Goal: Find specific page/section: Find specific page/section

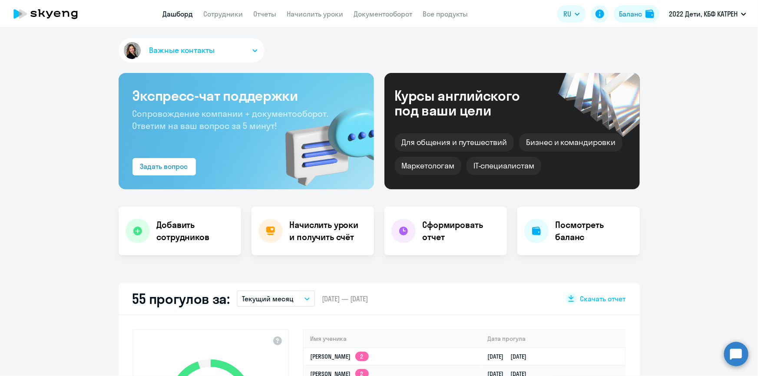
scroll to position [158, 0]
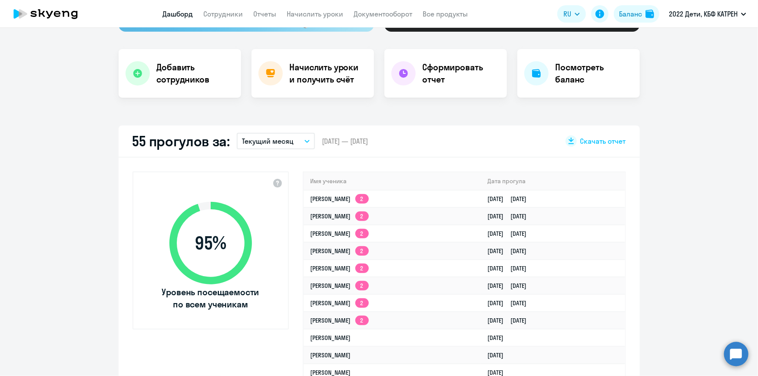
click at [738, 355] on circle at bounding box center [736, 354] width 24 height 24
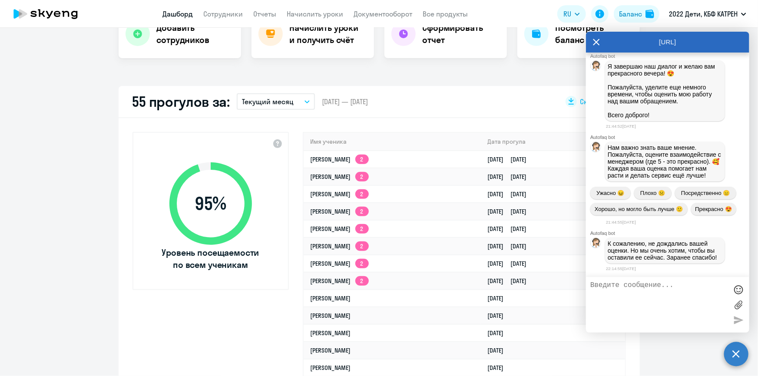
scroll to position [42166, 0]
click at [645, 287] on textarea at bounding box center [658, 304] width 137 height 47
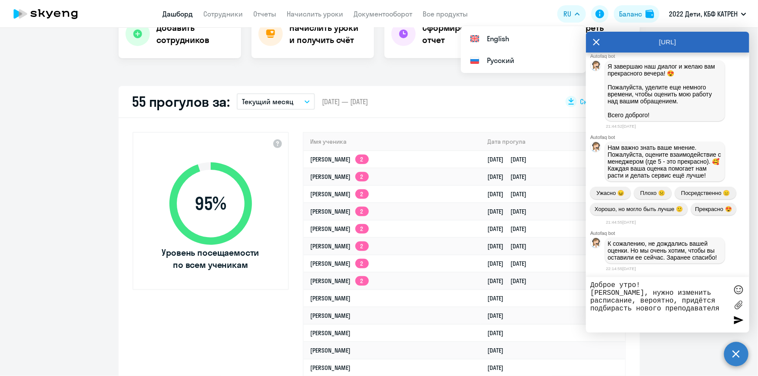
click at [704, 302] on textarea "Доброе утро! [PERSON_NAME], нужно изменить расписание, вероятно, придётся подби…" at bounding box center [658, 304] width 137 height 47
click at [689, 309] on textarea "Доброе утро! [PERSON_NAME], нужно изменить расписание, вероятно, придётся подби…" at bounding box center [658, 304] width 137 height 47
type textarea "Доброе утро! [PERSON_NAME], нужно изменить расписание, вероятно, придётся подби…"
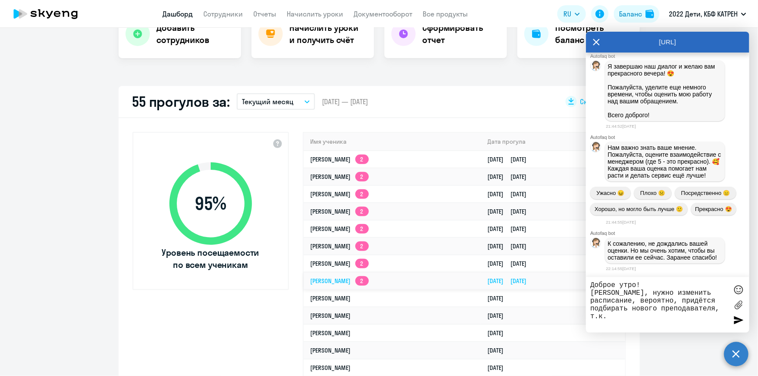
drag, startPoint x: 699, startPoint y: 311, endPoint x: 583, endPoint y: 283, distance: 118.8
click at [583, 283] on body "Дашборд Сотрудники Отчеты Начислить уроки Документооборот Все продукты Дашборд …" at bounding box center [379, 188] width 758 height 376
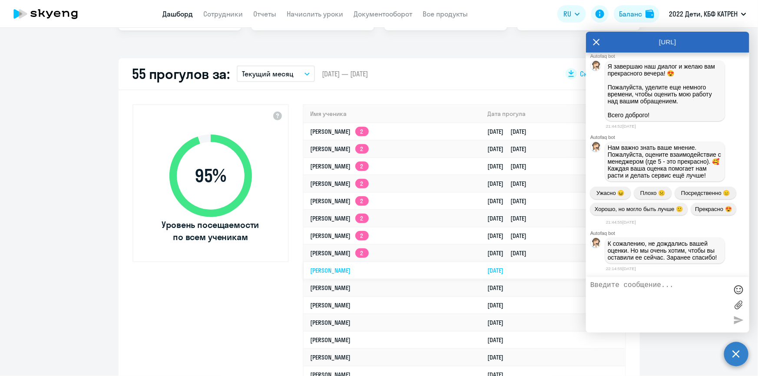
scroll to position [237, 0]
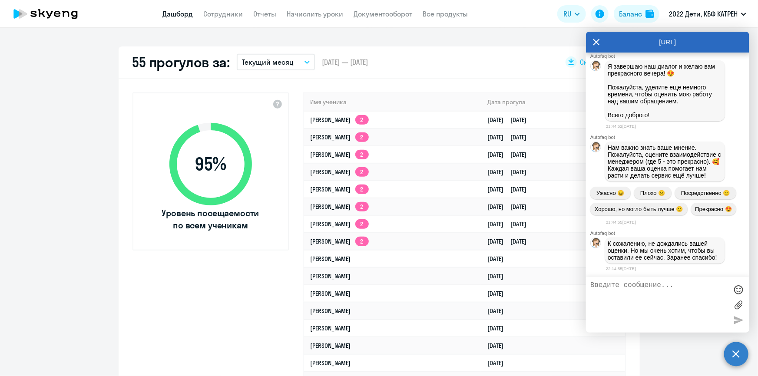
click at [595, 41] on icon at bounding box center [596, 42] width 7 height 7
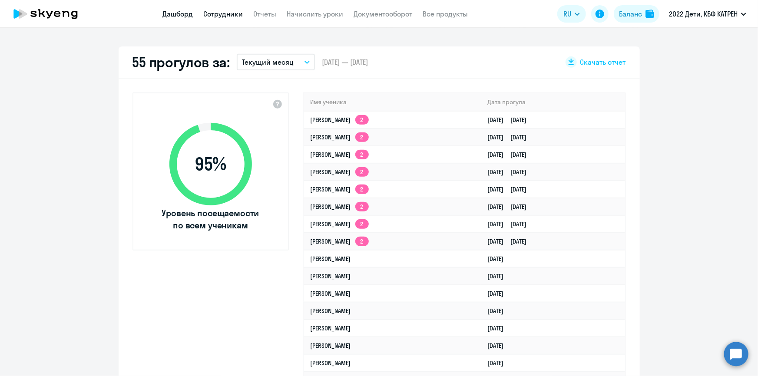
click at [221, 10] on link "Сотрудники" at bounding box center [224, 14] width 40 height 9
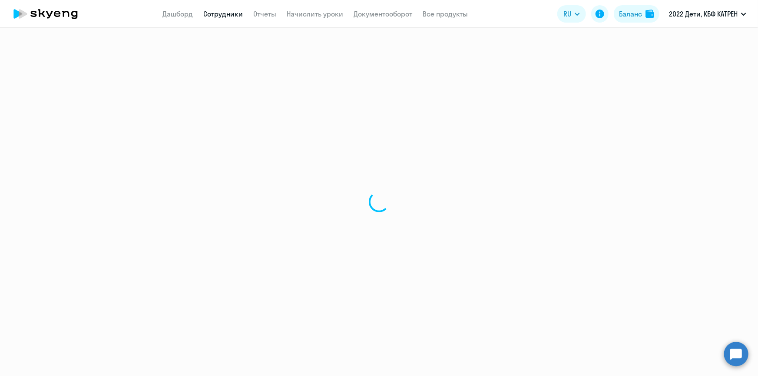
select select "30"
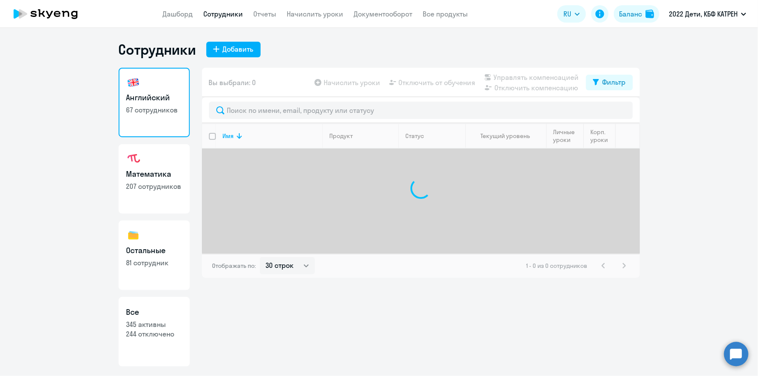
click at [160, 309] on h3 "Все" at bounding box center [154, 312] width 56 height 11
select select "30"
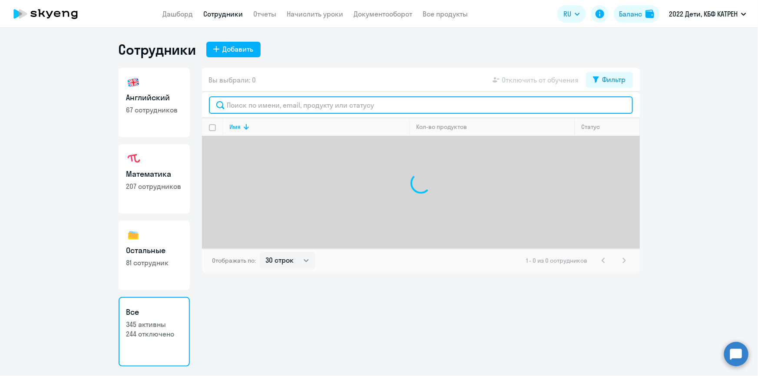
click at [265, 106] on input "text" at bounding box center [421, 104] width 424 height 17
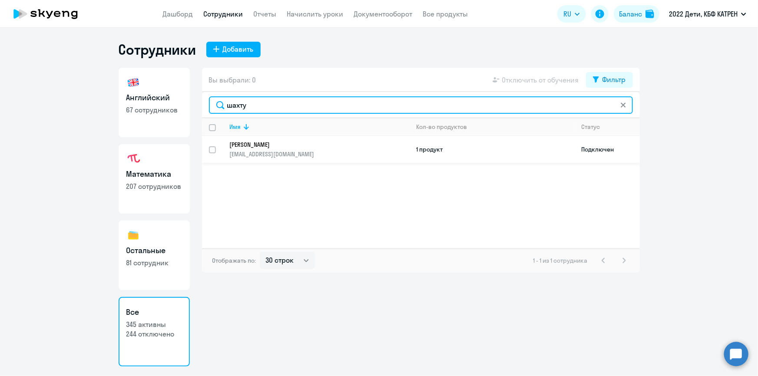
type input "шахту"
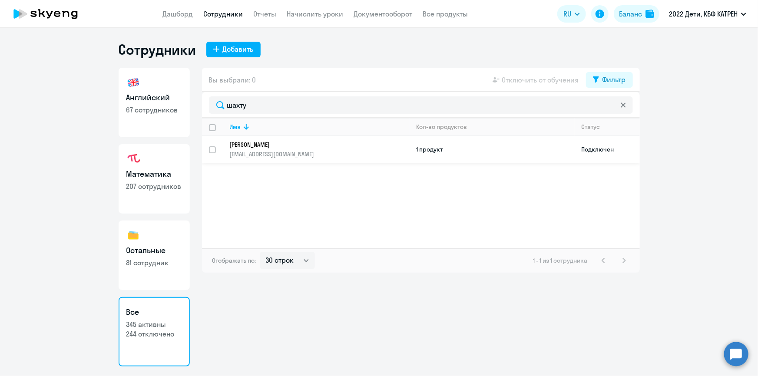
click at [263, 142] on p "[PERSON_NAME]" at bounding box center [314, 145] width 168 height 8
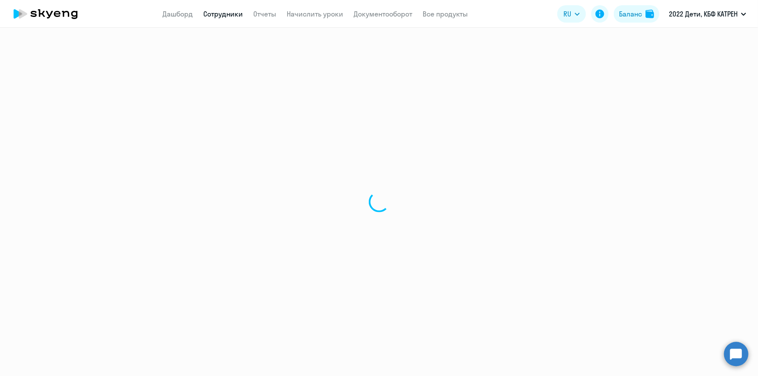
select select "math"
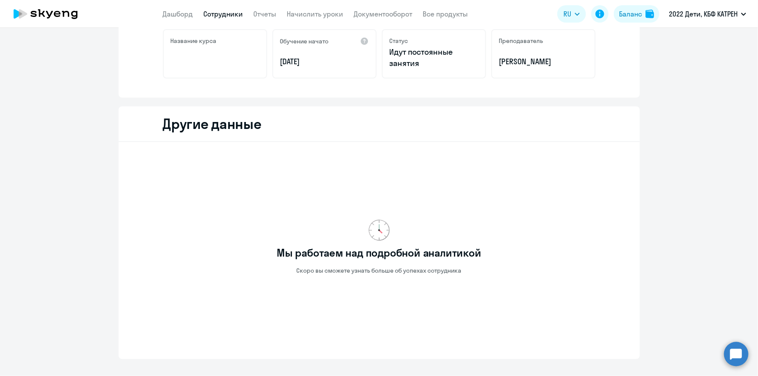
scroll to position [112, 0]
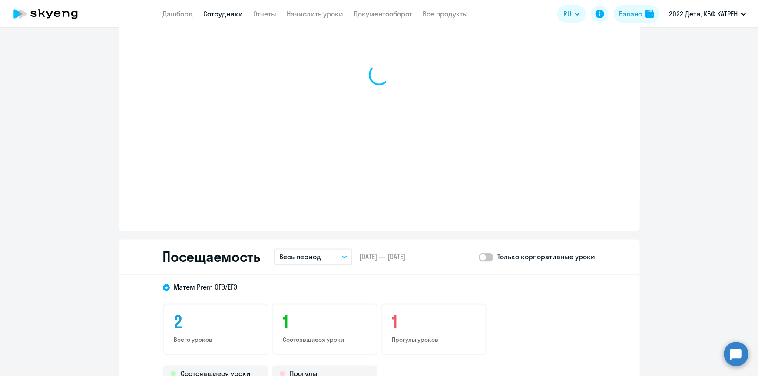
scroll to position [665, 0]
